Goal: Navigation & Orientation: Find specific page/section

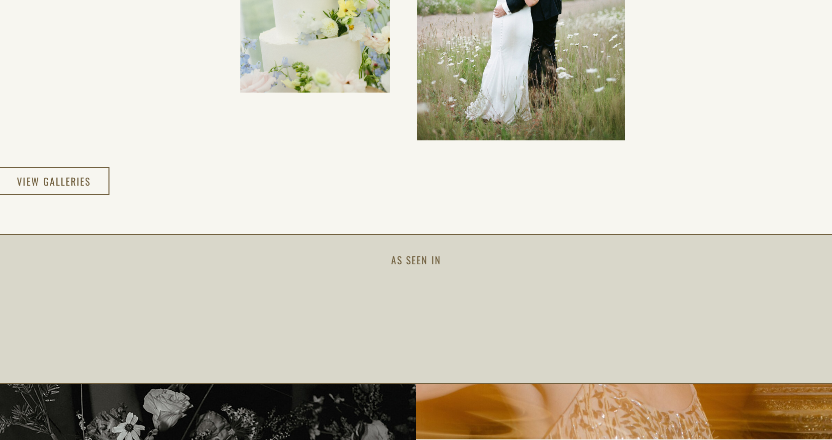
scroll to position [1858, 0]
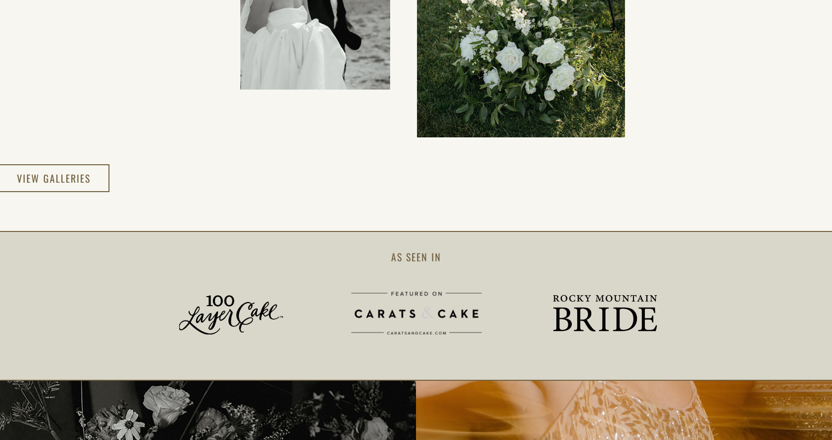
click at [577, 321] on div at bounding box center [604, 313] width 103 height 37
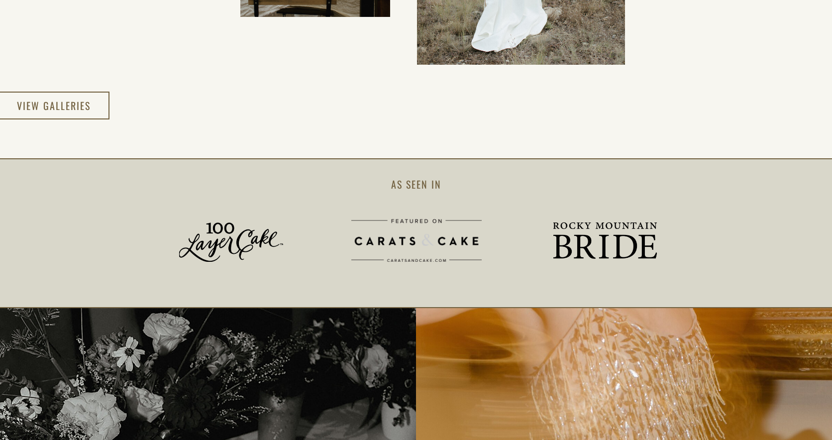
scroll to position [1931, 0]
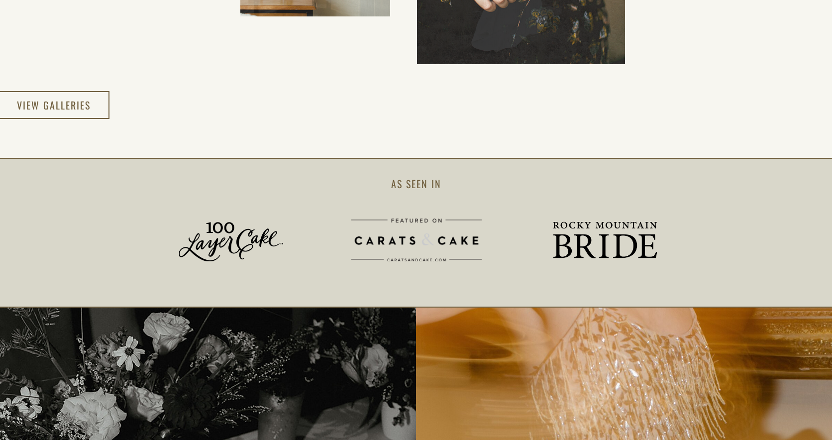
click at [253, 232] on div at bounding box center [231, 241] width 104 height 39
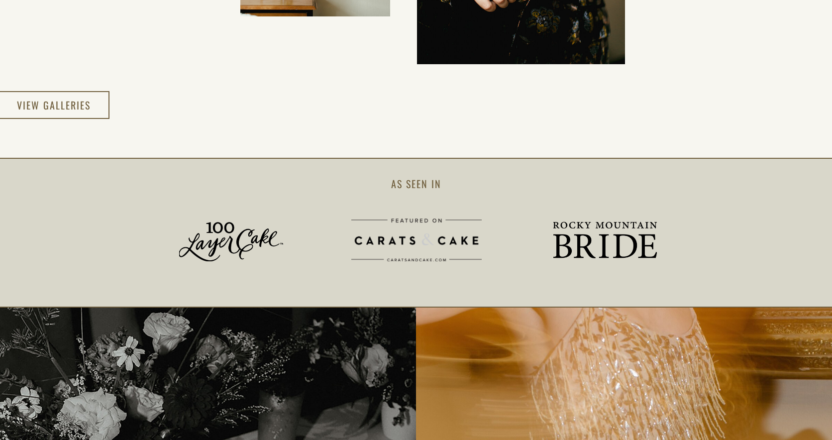
click at [426, 233] on div at bounding box center [416, 239] width 130 height 43
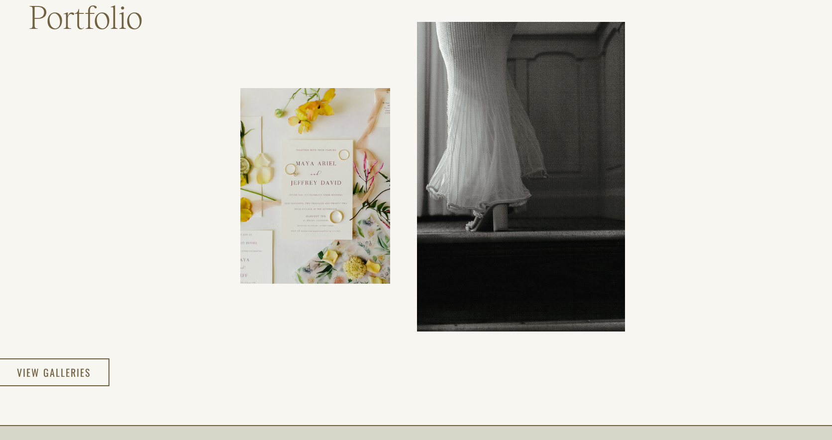
scroll to position [1591, 0]
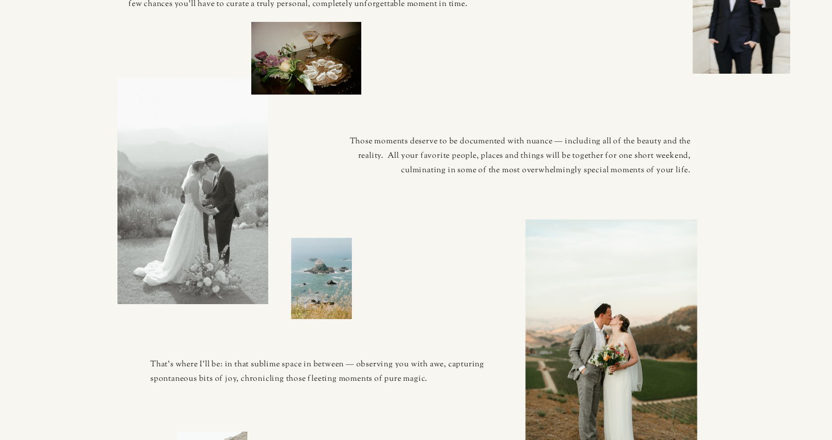
scroll to position [673, 0]
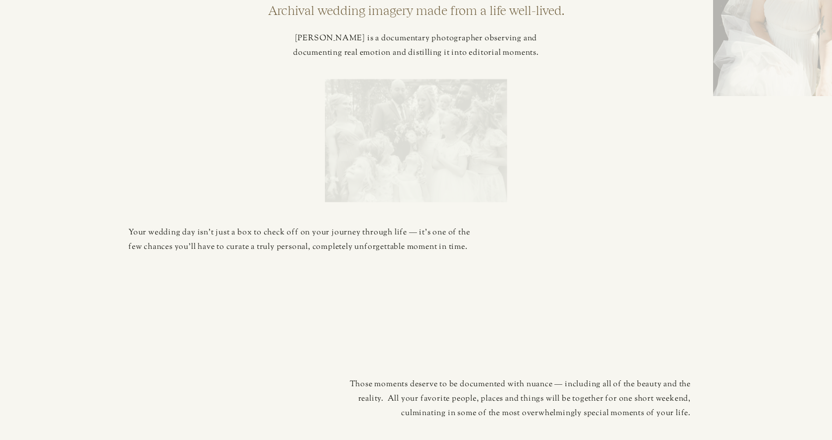
scroll to position [523, 0]
